Goal: Ask a question

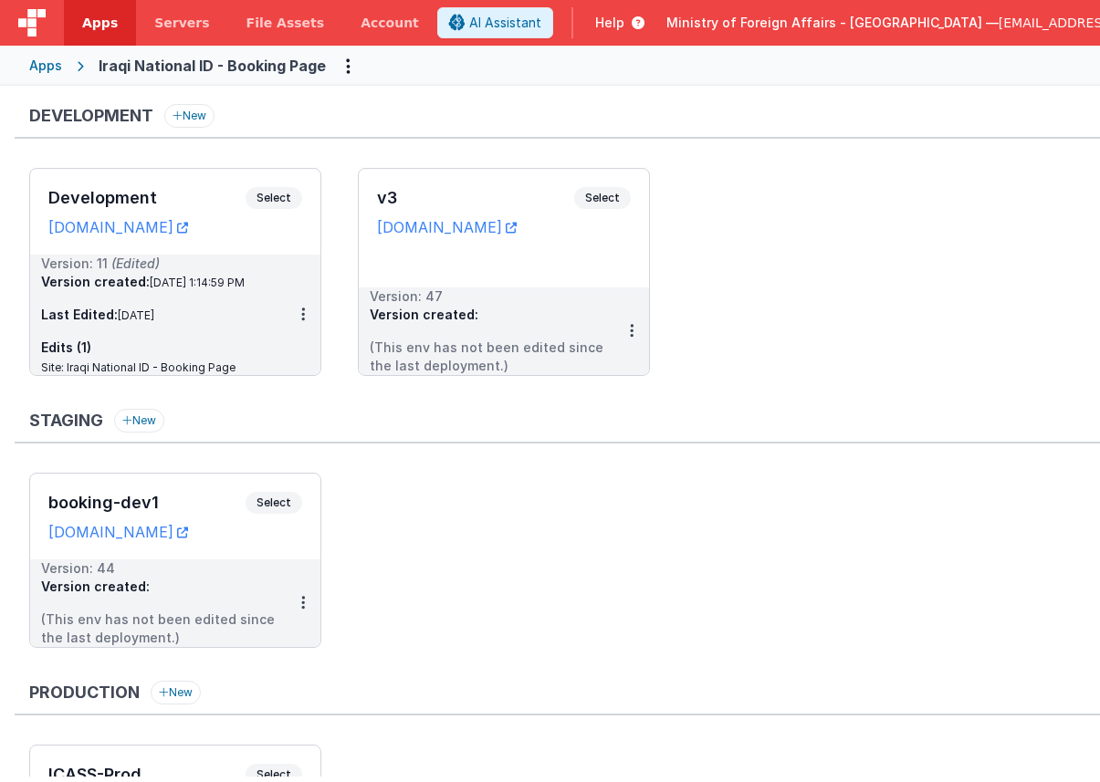
scroll to position [205, 0]
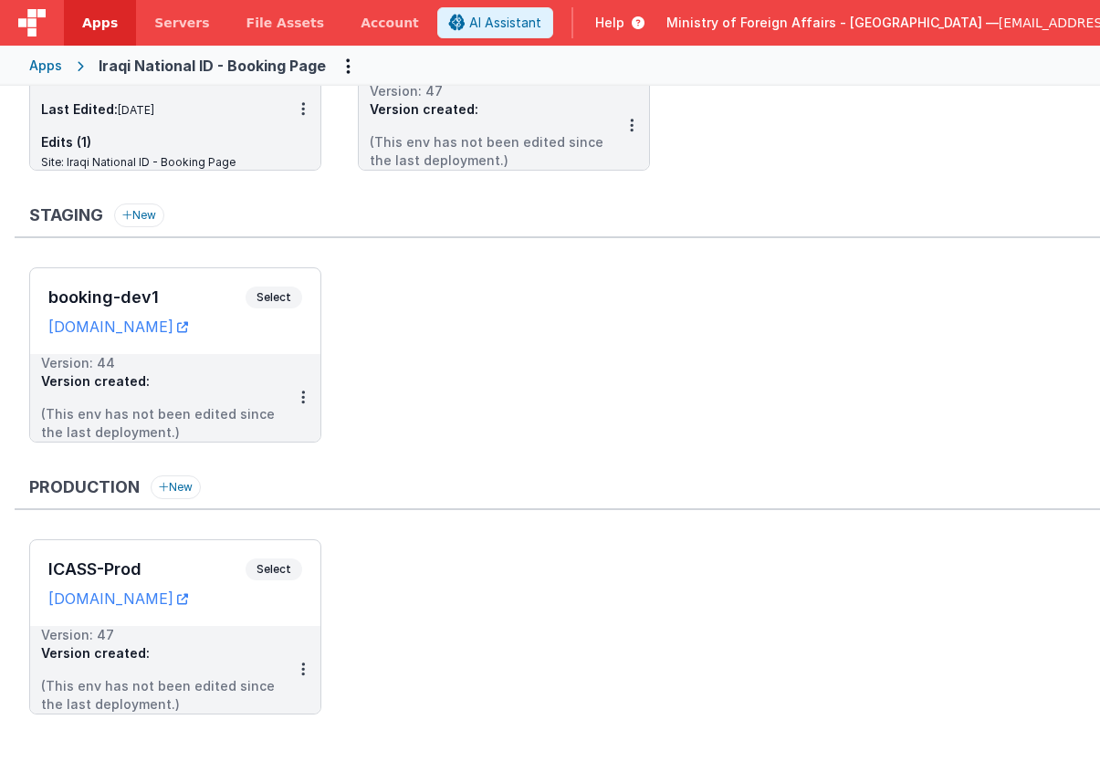
click at [624, 19] on span "Help" at bounding box center [609, 23] width 29 height 18
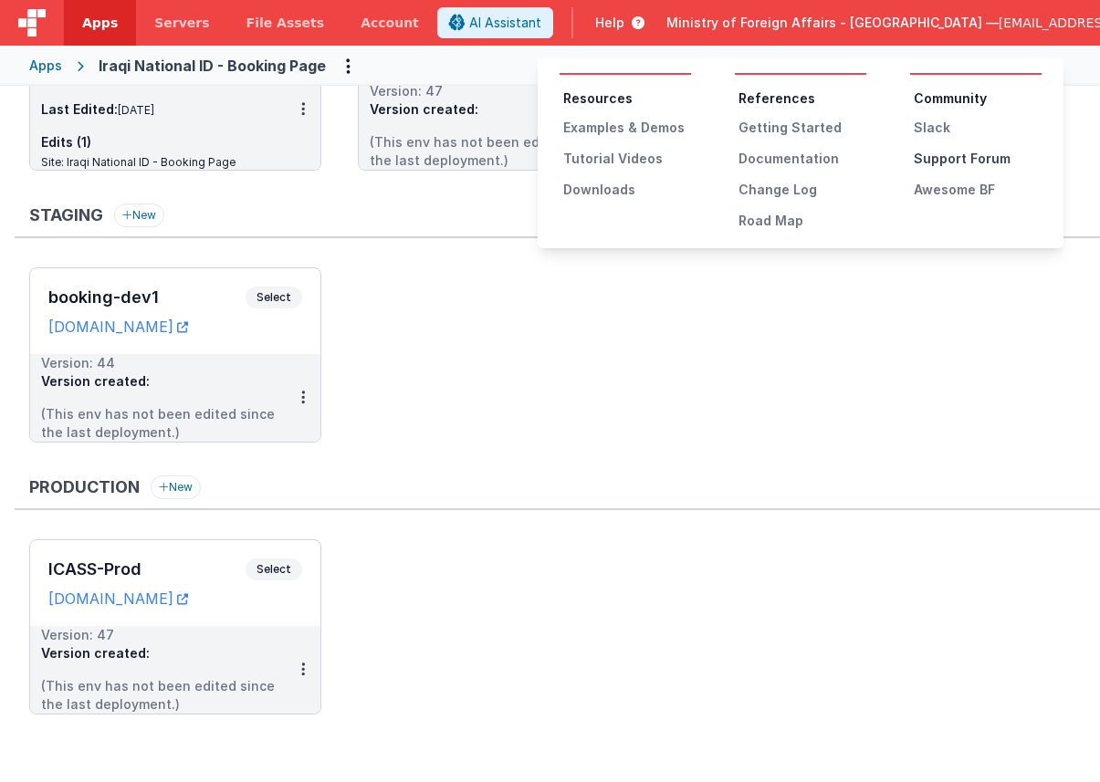
click at [968, 159] on div "Support Forum" at bounding box center [978, 159] width 128 height 18
